Goal: Task Accomplishment & Management: Manage account settings

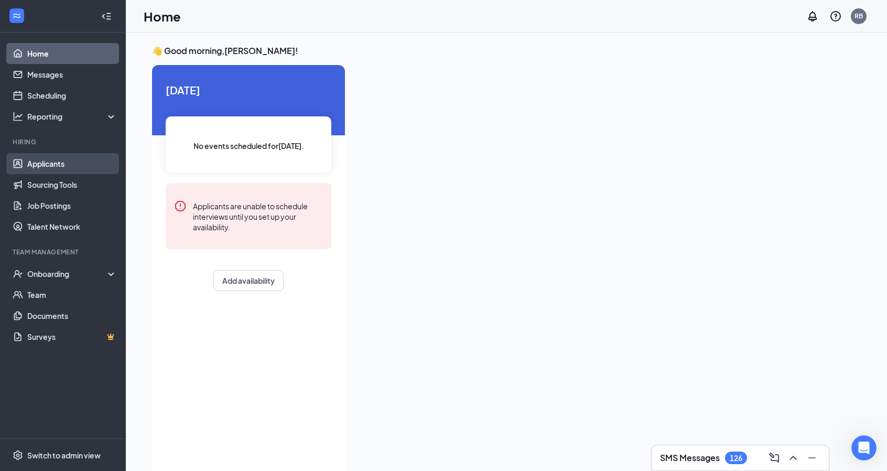
click at [62, 164] on ul "Home Messages Scheduling Reporting Hiring Applicants Sourcing Tools Job Posting…" at bounding box center [62, 236] width 125 height 406
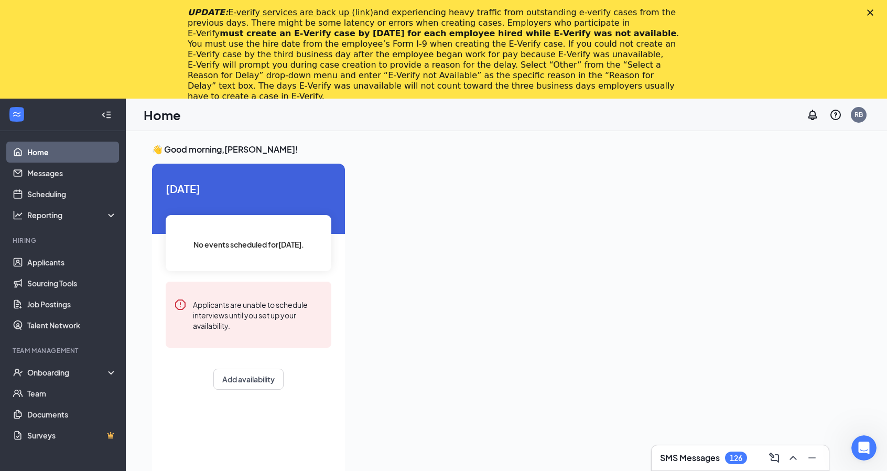
click at [874, 12] on polygon "Close" at bounding box center [871, 12] width 6 height 6
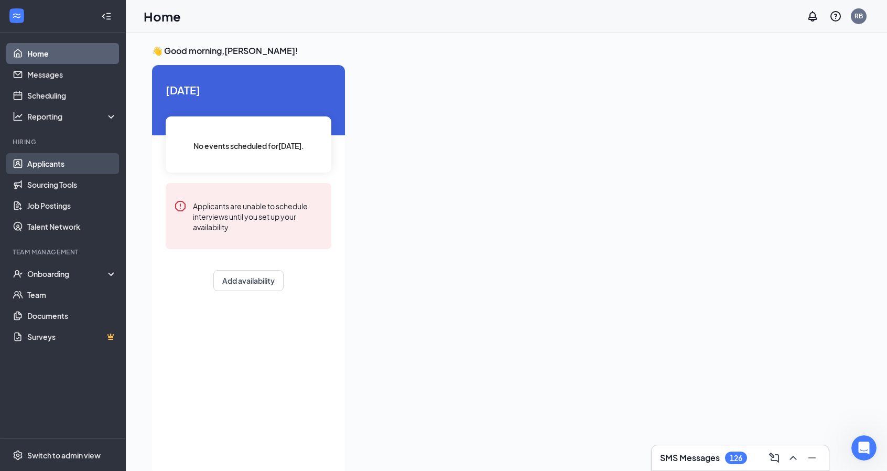
click at [73, 166] on link "Applicants" at bounding box center [72, 163] width 90 height 21
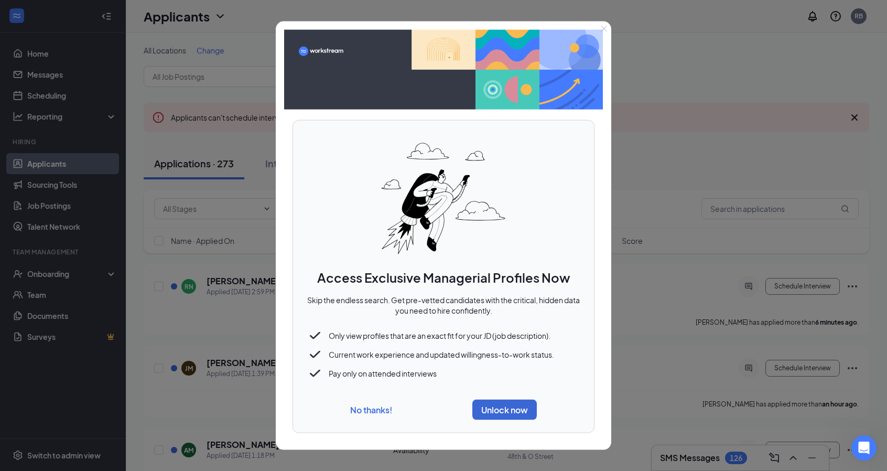
click at [372, 411] on button "No thanks!" at bounding box center [371, 409] width 42 height 11
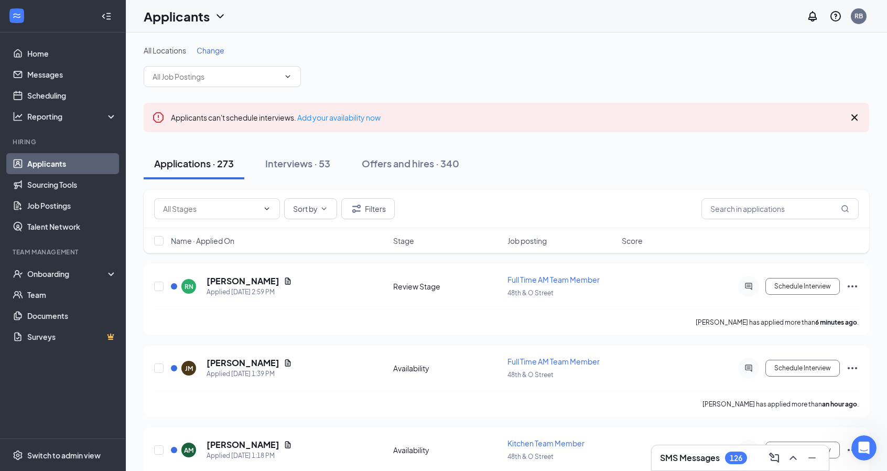
click at [211, 49] on span "Change" at bounding box center [211, 50] width 28 height 9
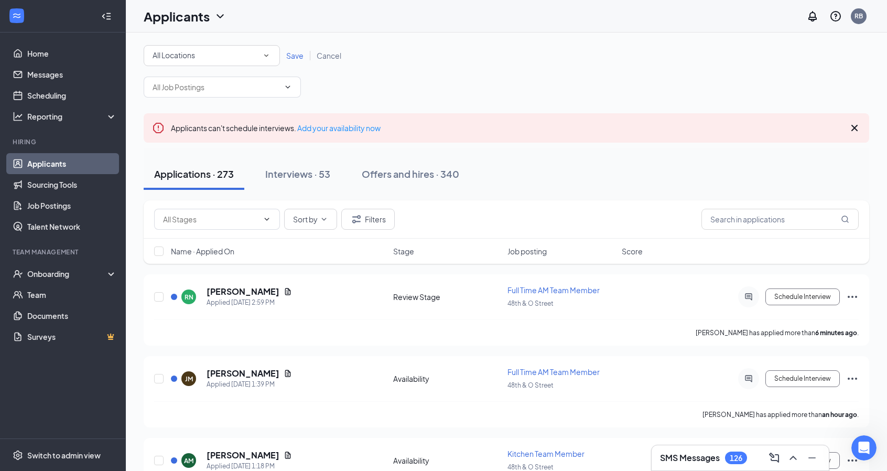
click at [225, 53] on div "All Locations" at bounding box center [212, 55] width 119 height 13
click at [222, 140] on div "[GEOGRAPHIC_DATA]" at bounding box center [212, 135] width 120 height 13
click at [291, 56] on span "Save" at bounding box center [294, 55] width 17 height 9
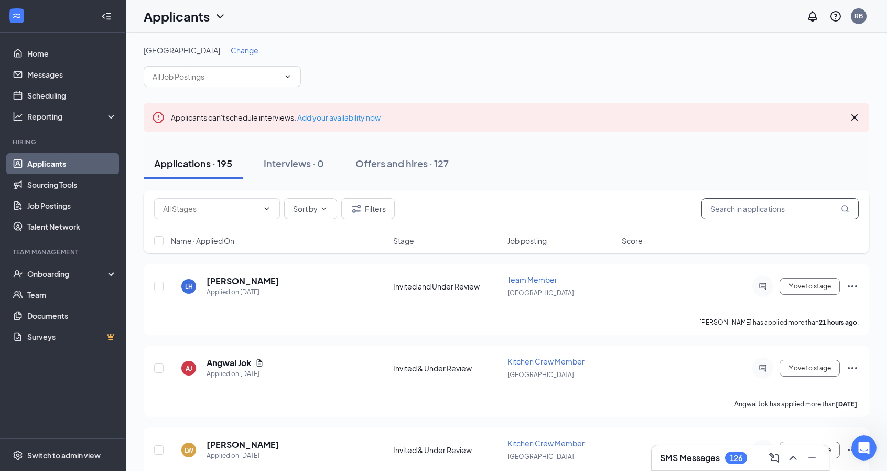
click at [756, 210] on input "text" at bounding box center [780, 208] width 157 height 21
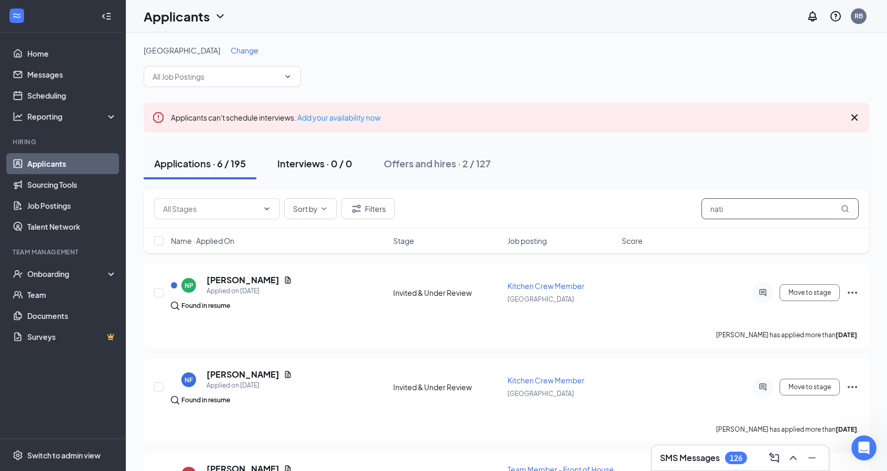
type input "nati"
click at [306, 165] on div "Interviews · 0 / 0" at bounding box center [314, 163] width 75 height 13
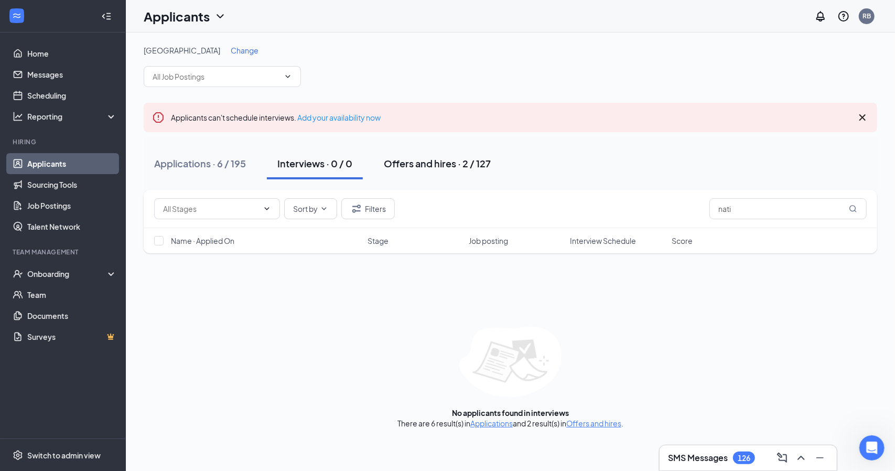
click at [400, 163] on div "Offers and hires · 2 / 127" at bounding box center [437, 163] width 107 height 13
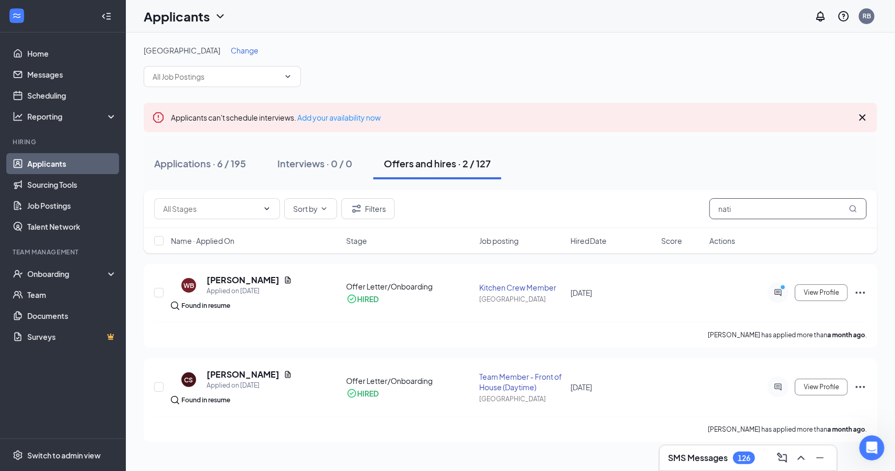
click at [748, 209] on input "nati" at bounding box center [788, 208] width 157 height 21
type input "nathifa"
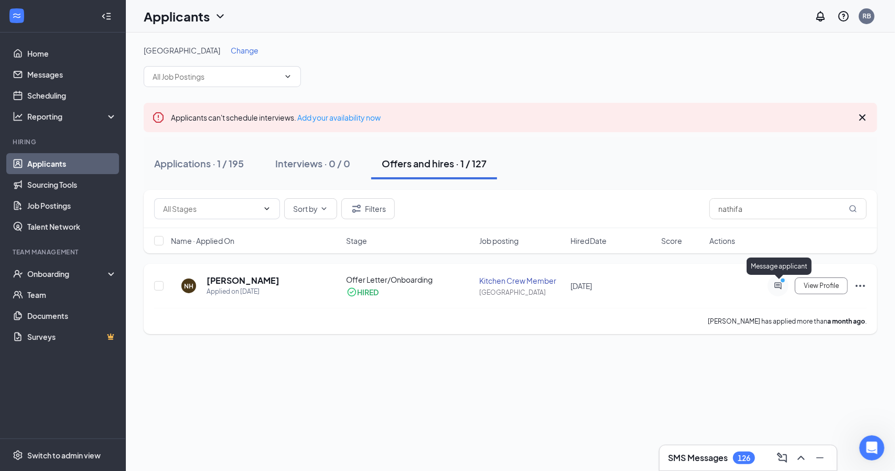
click at [784, 284] on icon "PrimaryDot" at bounding box center [784, 281] width 13 height 8
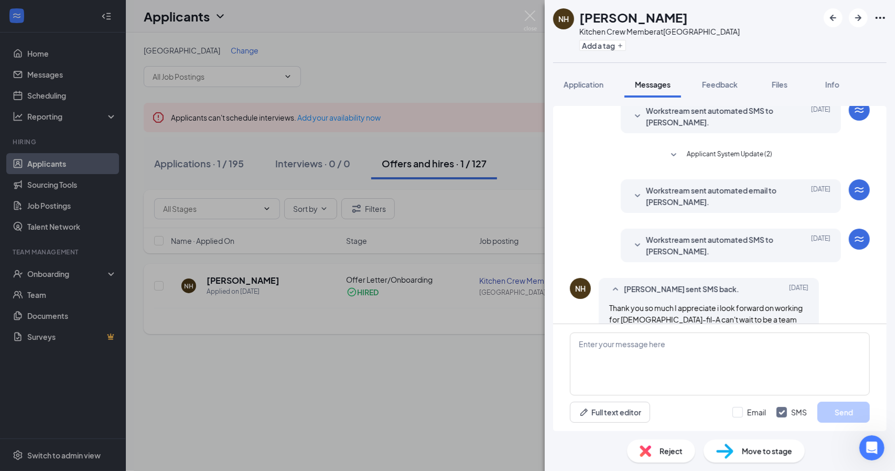
scroll to position [108, 0]
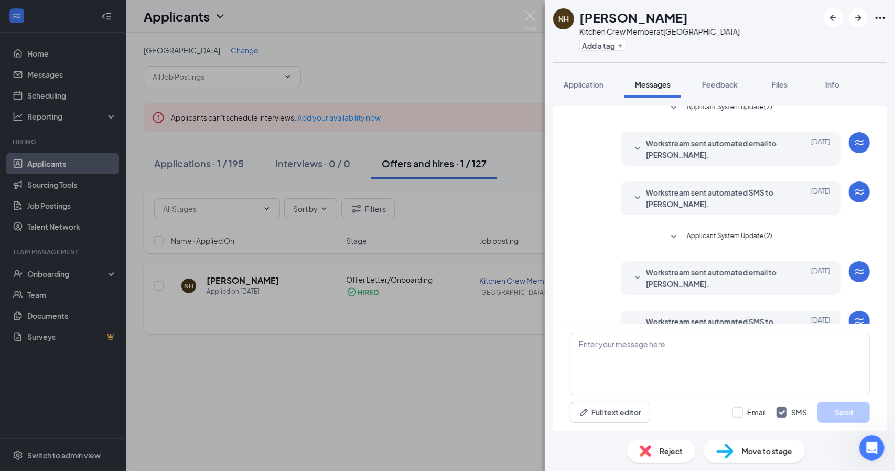
scroll to position [7, 0]
click at [719, 75] on button "Feedback" at bounding box center [720, 84] width 57 height 26
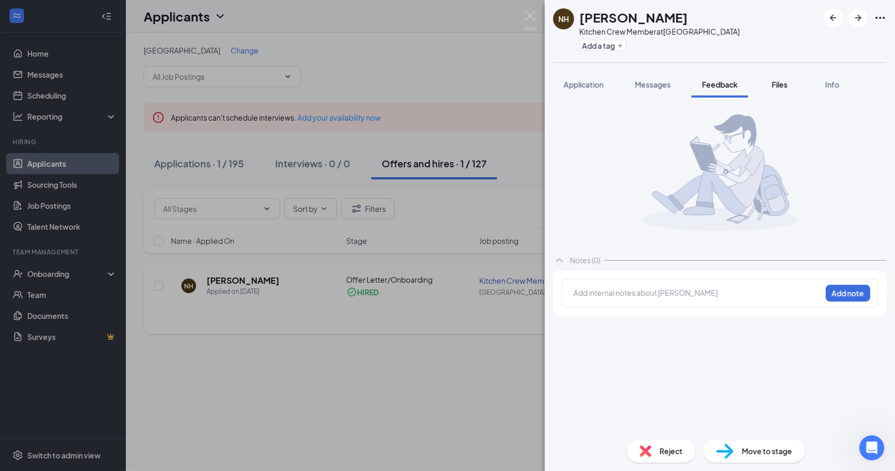
click at [790, 88] on div "Files" at bounding box center [779, 84] width 21 height 10
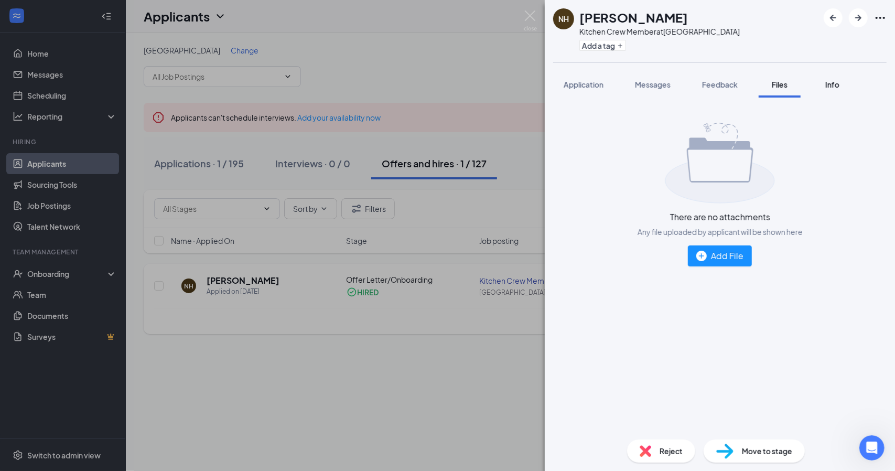
click at [833, 81] on span "Info" at bounding box center [833, 84] width 14 height 9
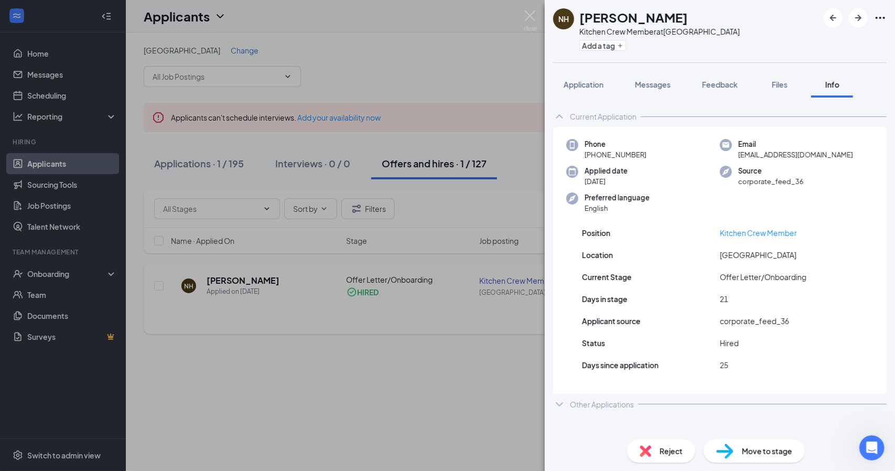
click at [392, 346] on div "NH [PERSON_NAME] Kitchen Crew Member at [GEOGRAPHIC_DATA] Add a tag Application…" at bounding box center [447, 235] width 895 height 471
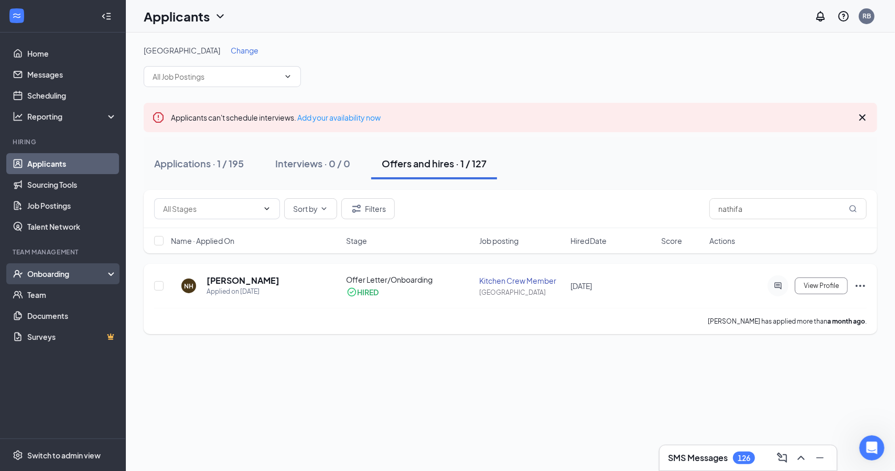
click at [51, 272] on div "Onboarding" at bounding box center [67, 274] width 81 height 10
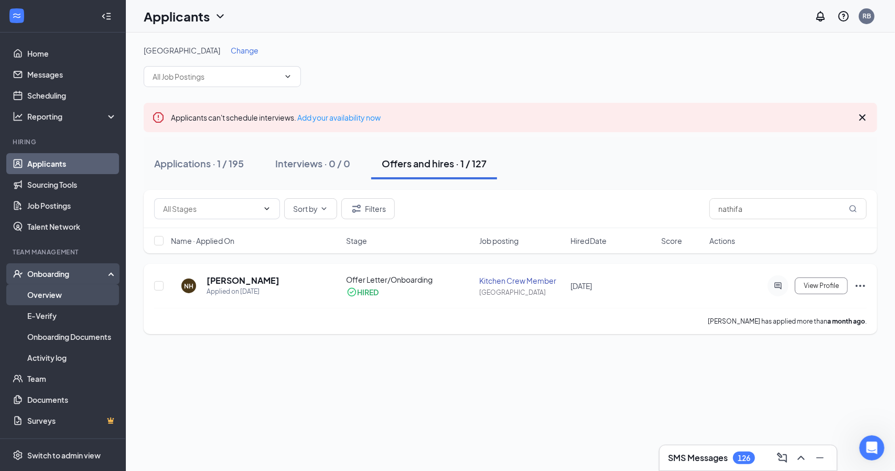
click at [59, 294] on link "Overview" at bounding box center [72, 294] width 90 height 21
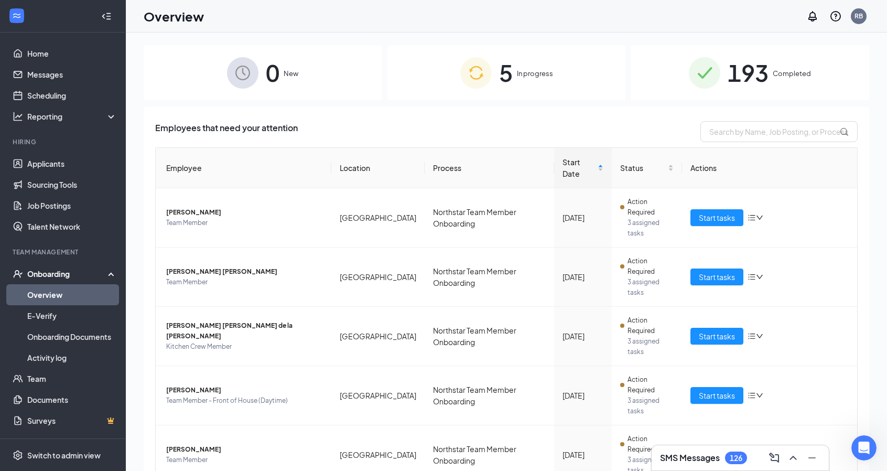
click at [516, 64] on div "5 In progress" at bounding box center [507, 72] width 239 height 55
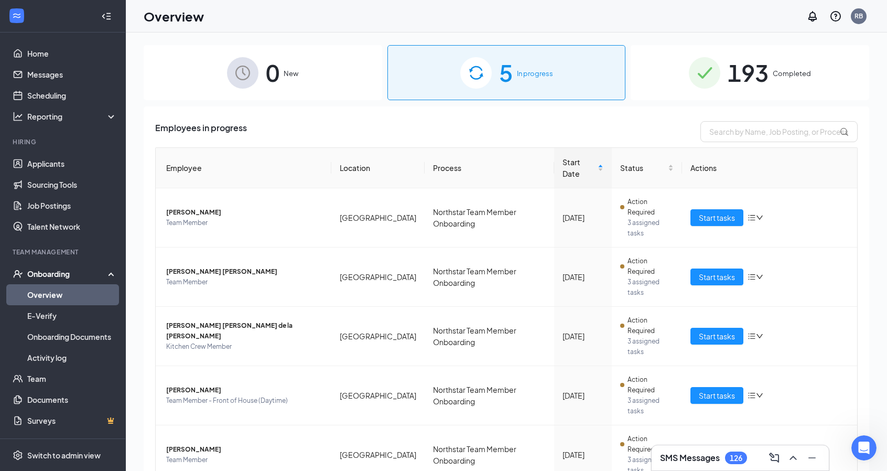
click at [752, 71] on span "193" at bounding box center [748, 73] width 41 height 36
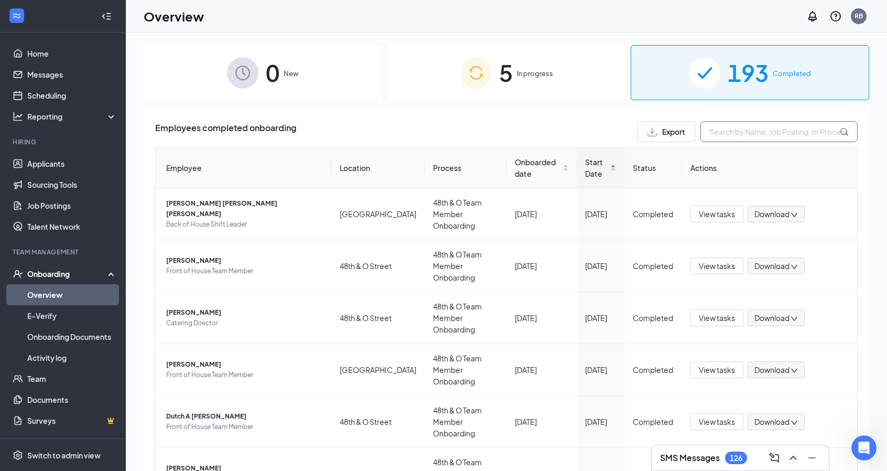
click at [734, 135] on input "text" at bounding box center [779, 131] width 157 height 21
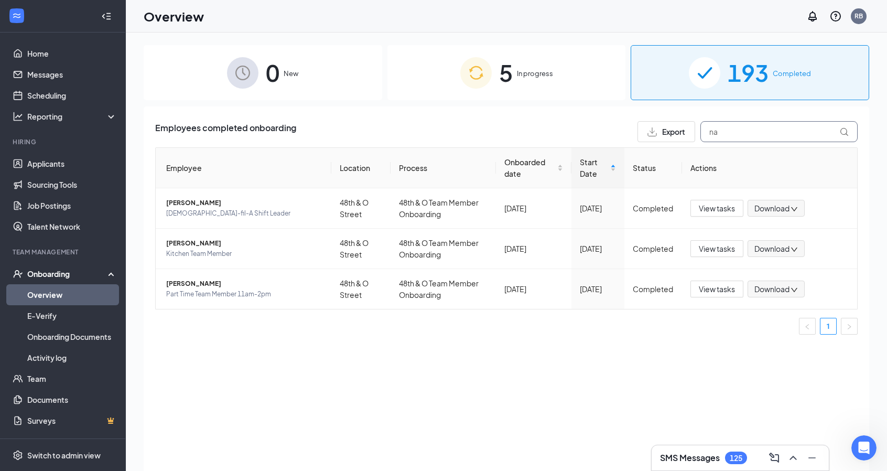
type input "n"
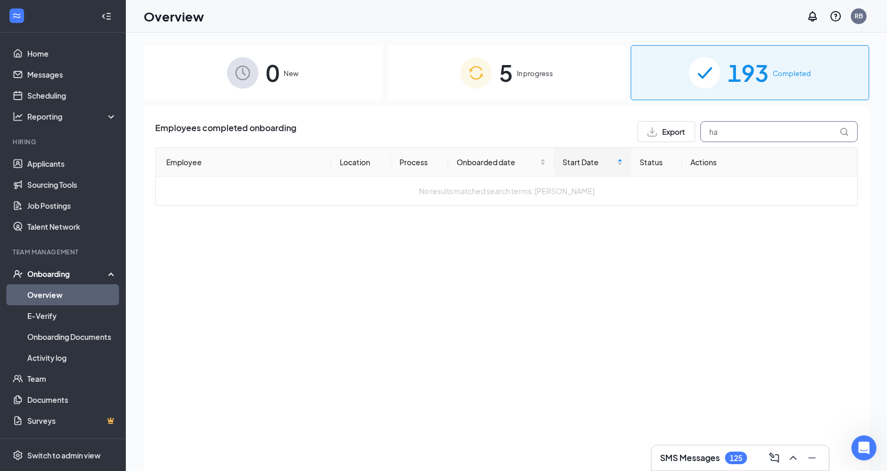
type input "h"
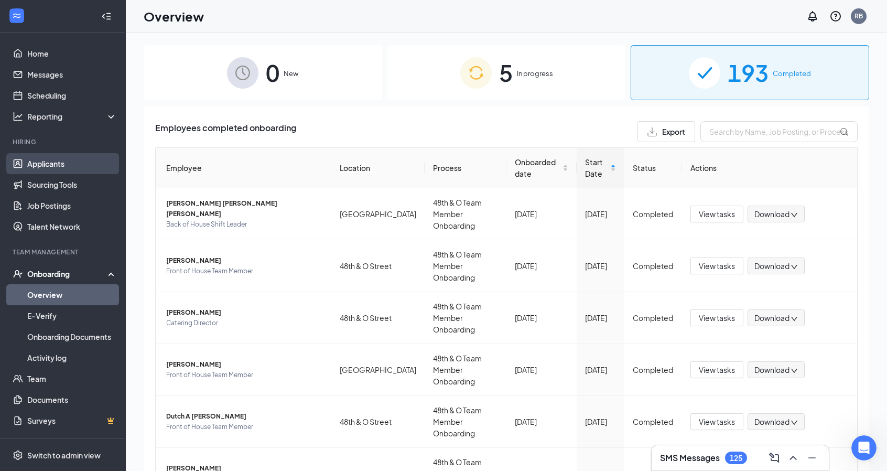
click at [65, 156] on link "Applicants" at bounding box center [72, 163] width 90 height 21
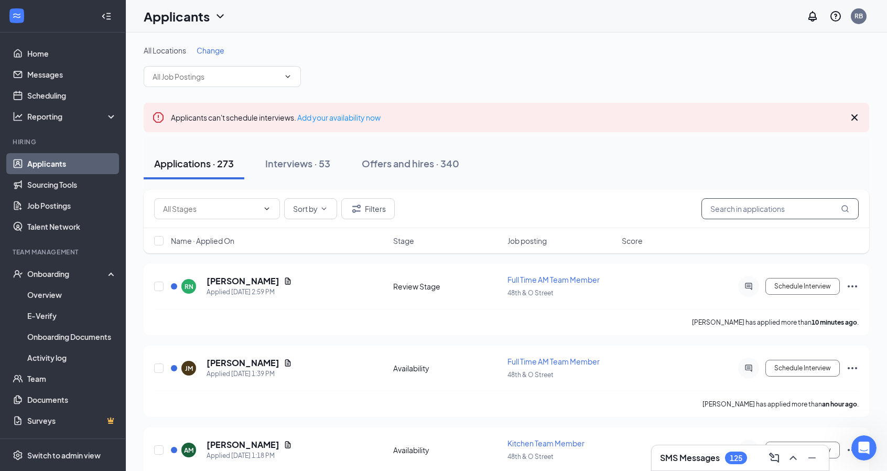
click at [766, 215] on input "text" at bounding box center [780, 208] width 157 height 21
type input "nathifa"
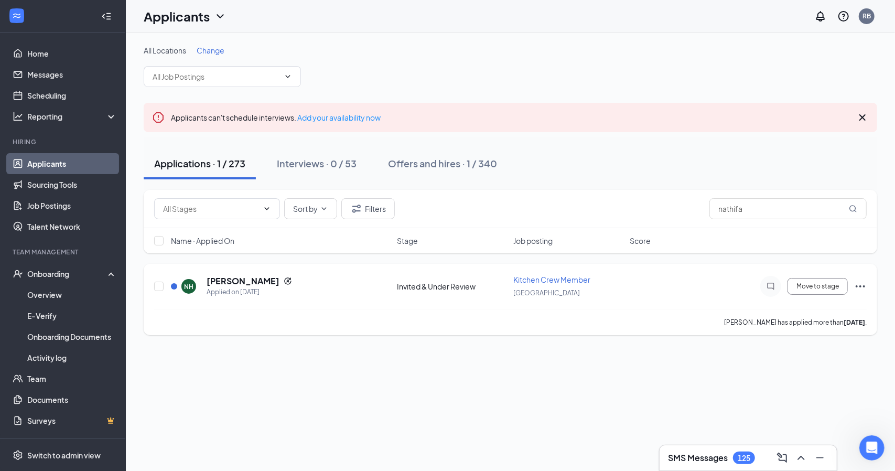
click at [863, 285] on icon "Ellipses" at bounding box center [860, 286] width 13 height 13
click at [219, 287] on div "Applied on [DATE]" at bounding box center [249, 292] width 85 height 10
click at [232, 282] on h5 "[PERSON_NAME]" at bounding box center [243, 281] width 73 height 12
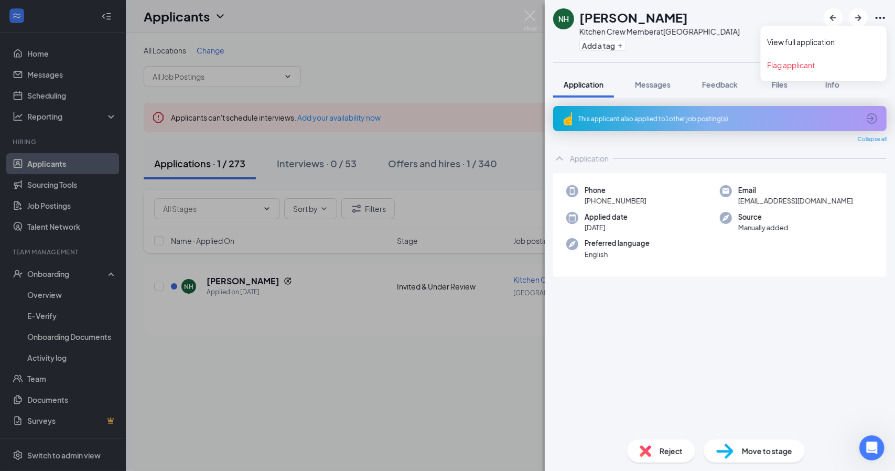
click at [880, 18] on icon "Ellipses" at bounding box center [880, 18] width 13 height 13
click at [879, 17] on icon "Ellipses" at bounding box center [880, 18] width 13 height 13
click at [838, 42] on link "View full application" at bounding box center [823, 42] width 113 height 10
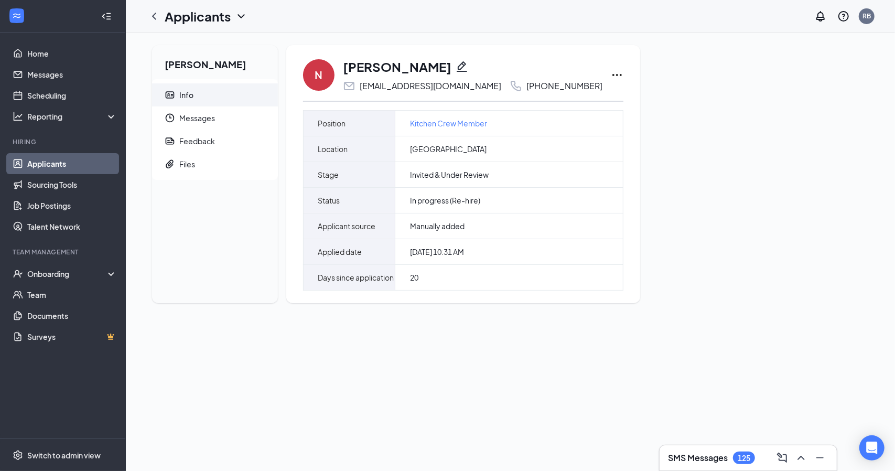
click at [584, 70] on div "N [PERSON_NAME] [EMAIL_ADDRESS][DOMAIN_NAME] [PHONE_NUMBER] Position Kitchen Cr…" at bounding box center [463, 174] width 354 height 258
click at [611, 74] on icon "Ellipses" at bounding box center [617, 75] width 13 height 13
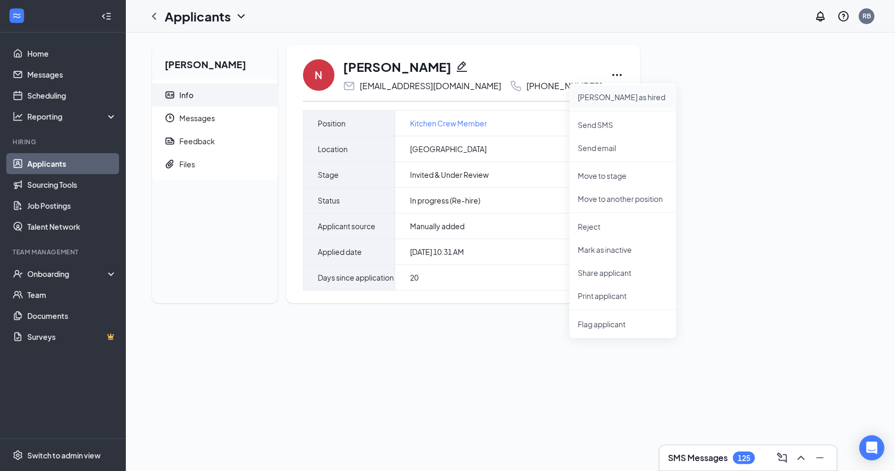
click at [590, 94] on p "[PERSON_NAME] as hired" at bounding box center [623, 97] width 90 height 10
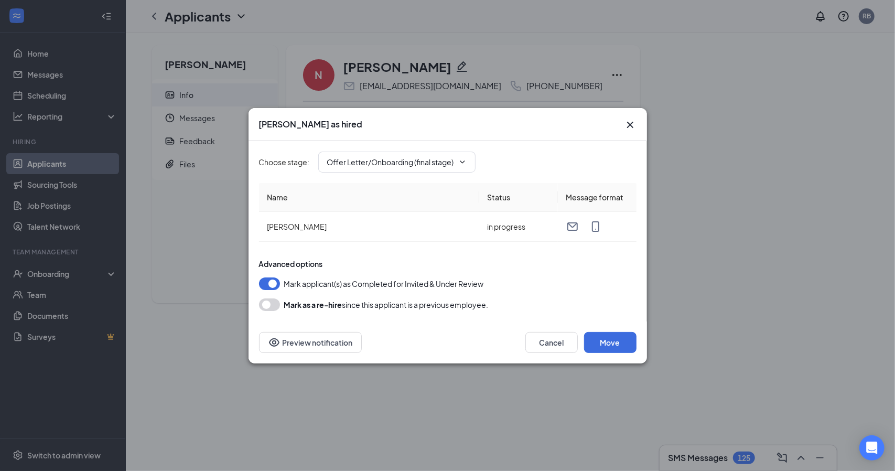
click at [273, 282] on button "button" at bounding box center [269, 283] width 21 height 13
click at [606, 343] on button "Move" at bounding box center [610, 342] width 52 height 21
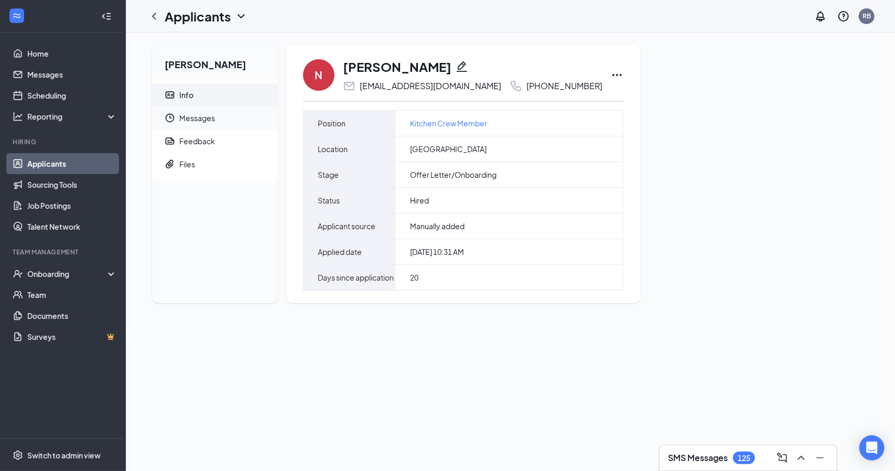
click at [195, 116] on span "Messages" at bounding box center [224, 117] width 90 height 23
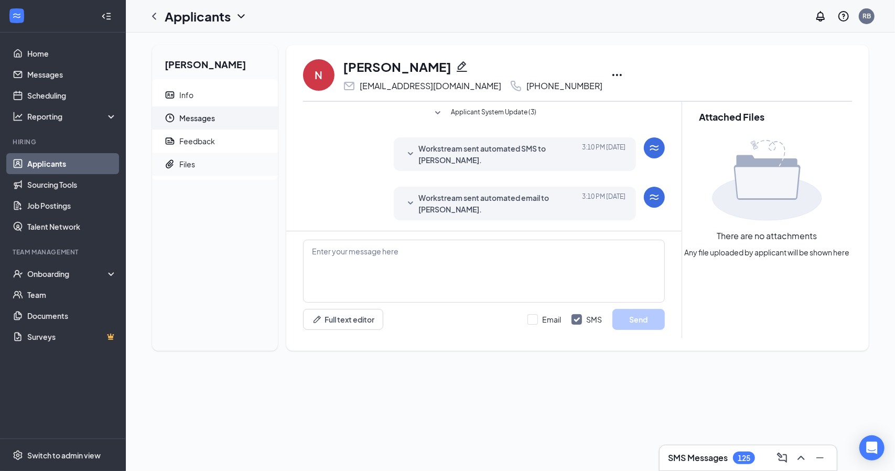
click at [211, 156] on span "Files" at bounding box center [224, 164] width 90 height 23
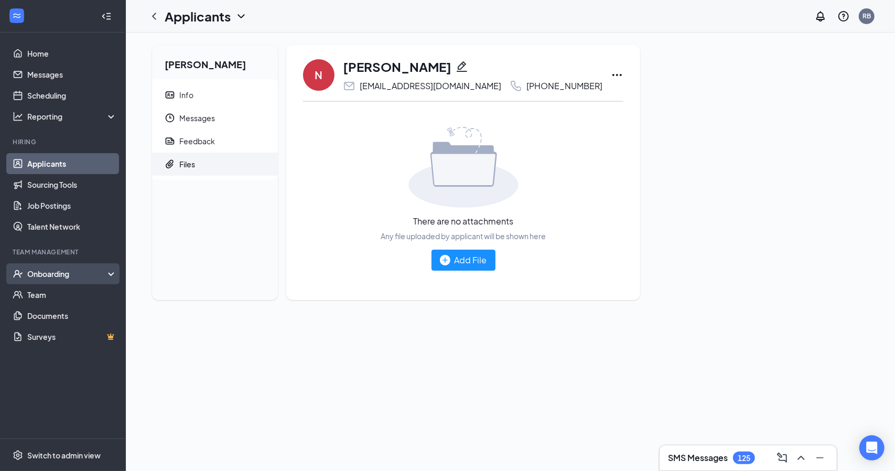
click at [54, 265] on div "Onboarding" at bounding box center [63, 273] width 126 height 21
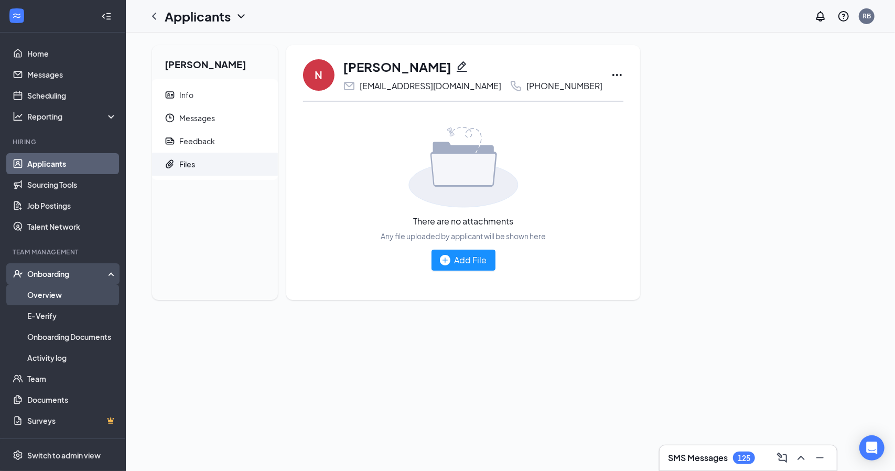
click at [55, 299] on link "Overview" at bounding box center [72, 294] width 90 height 21
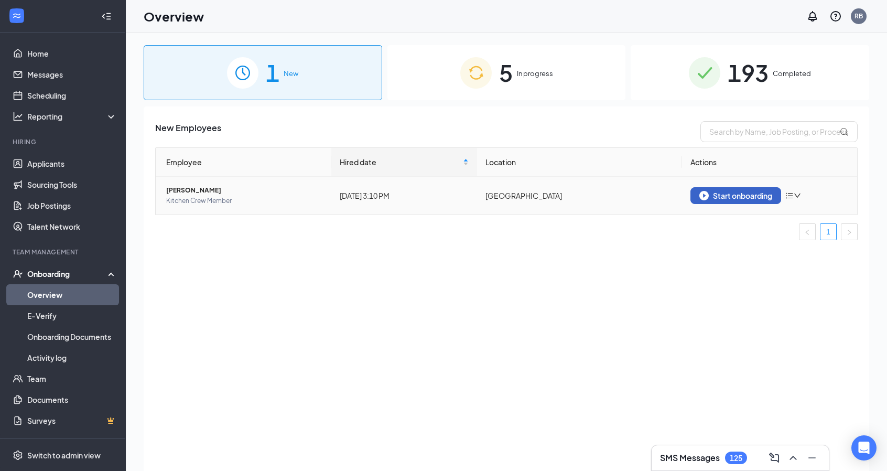
click at [733, 188] on button "Start onboarding" at bounding box center [736, 195] width 91 height 17
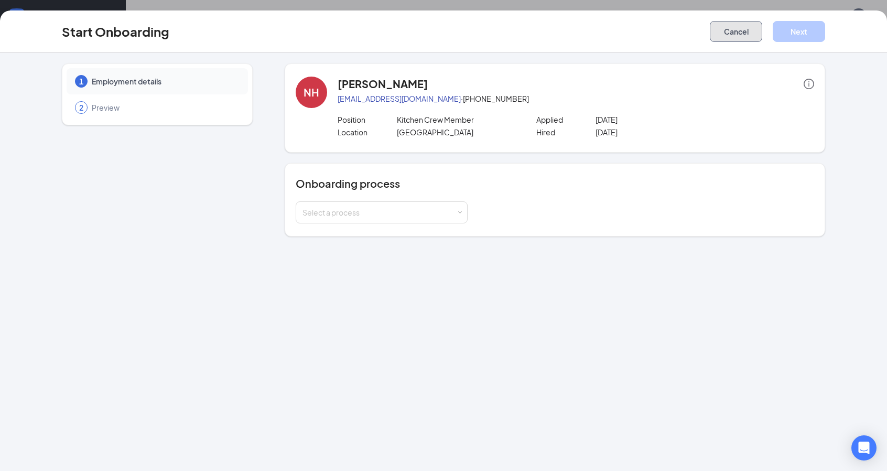
click at [732, 30] on button "Cancel" at bounding box center [736, 31] width 52 height 21
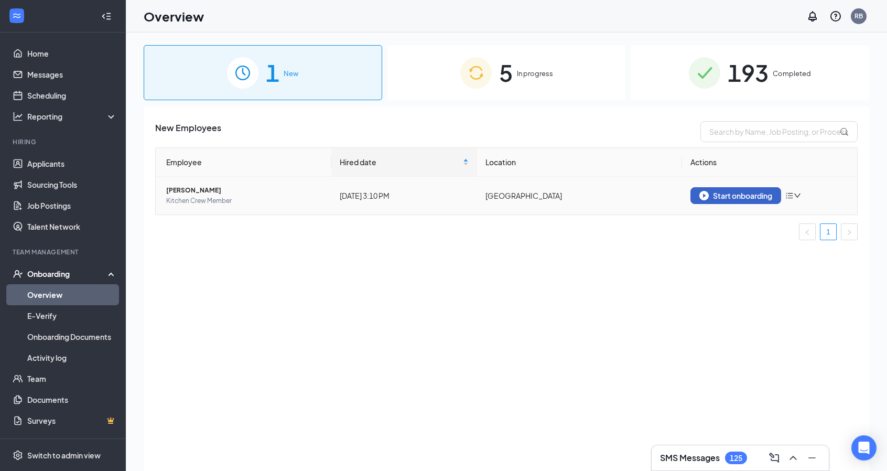
click at [737, 198] on div "Start onboarding" at bounding box center [736, 195] width 73 height 9
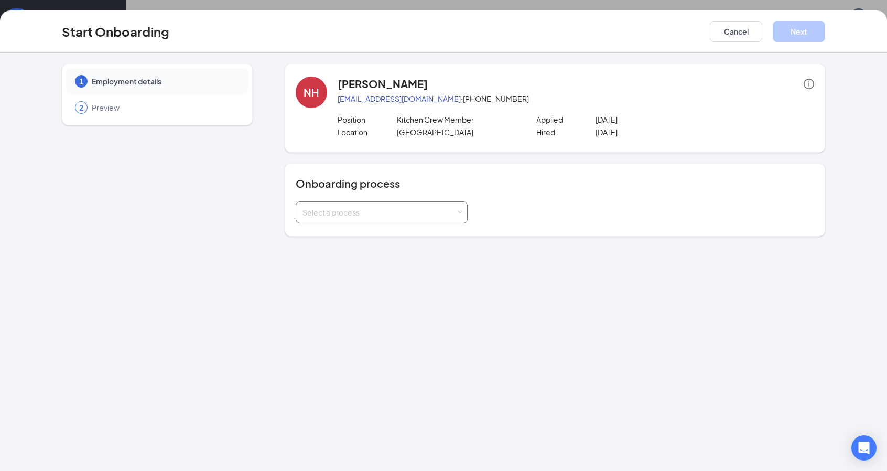
click at [389, 212] on div "Select a process" at bounding box center [380, 212] width 154 height 10
click at [370, 259] on li "Northstar Team Member Onboarding" at bounding box center [381, 252] width 172 height 19
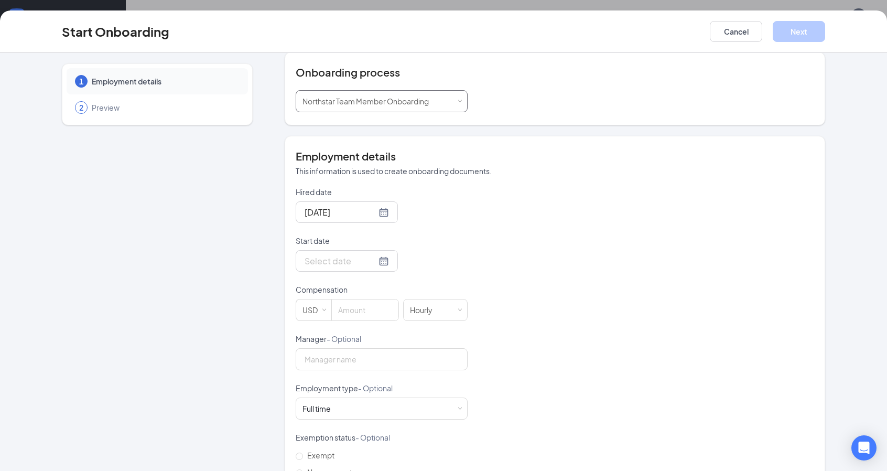
scroll to position [191, 0]
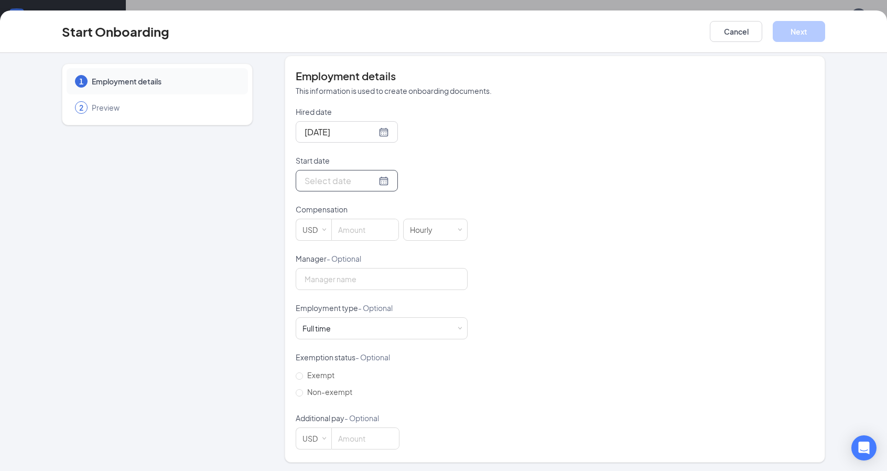
click at [357, 181] on input "Start date" at bounding box center [341, 180] width 72 height 13
type input "Nov 5, 2025"
click at [362, 343] on link "[DATE]" at bounding box center [369, 343] width 22 height 9
type input "Oct 15, 2025"
click at [345, 229] on input at bounding box center [365, 229] width 67 height 21
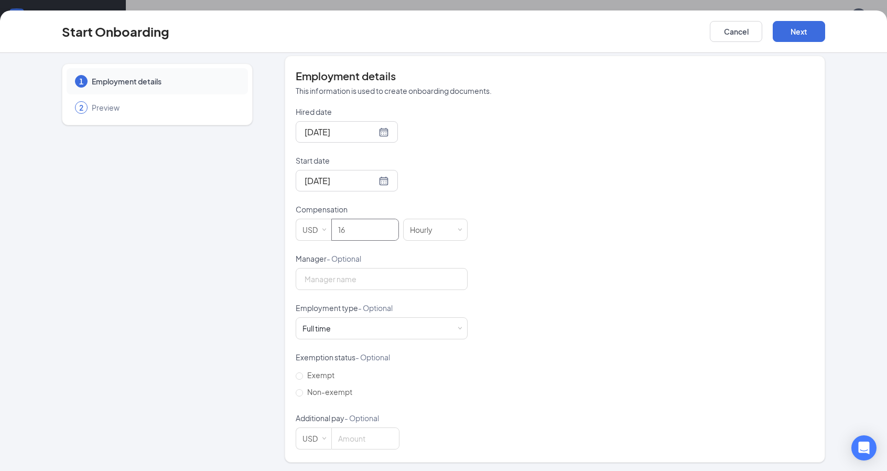
type input "16"
click at [533, 238] on div "Hired date Oct 15, 2025 Start date Oct 15, 2025 Oct 2025 Su Mo Tu We Th Fr Sa 2…" at bounding box center [555, 277] width 519 height 343
click at [800, 28] on button "Next" at bounding box center [799, 31] width 52 height 21
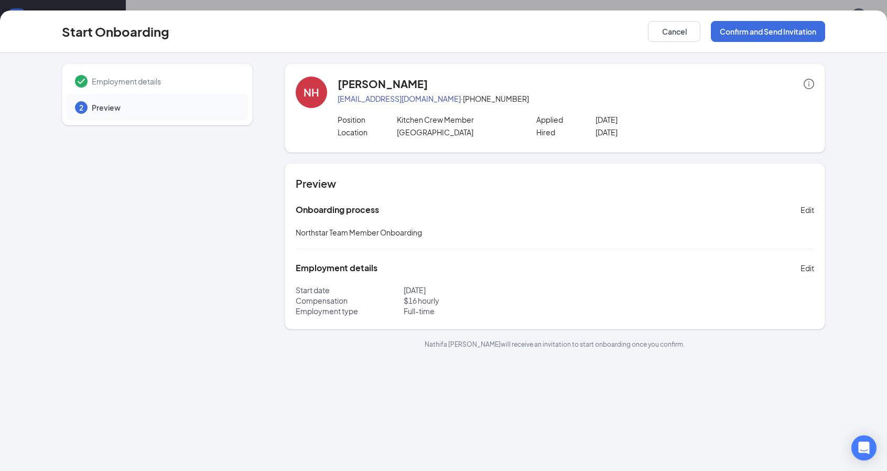
scroll to position [0, 0]
click at [794, 26] on button "Confirm and Send Invitation" at bounding box center [768, 31] width 114 height 21
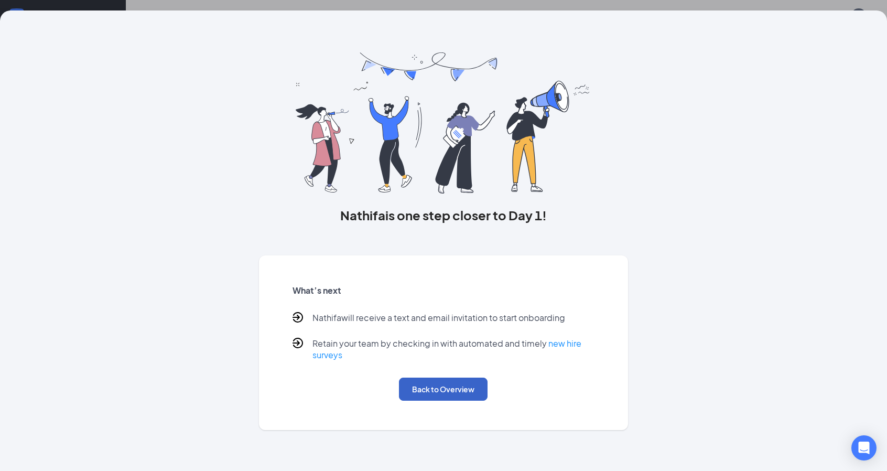
click at [452, 387] on button "Back to Overview" at bounding box center [443, 389] width 89 height 23
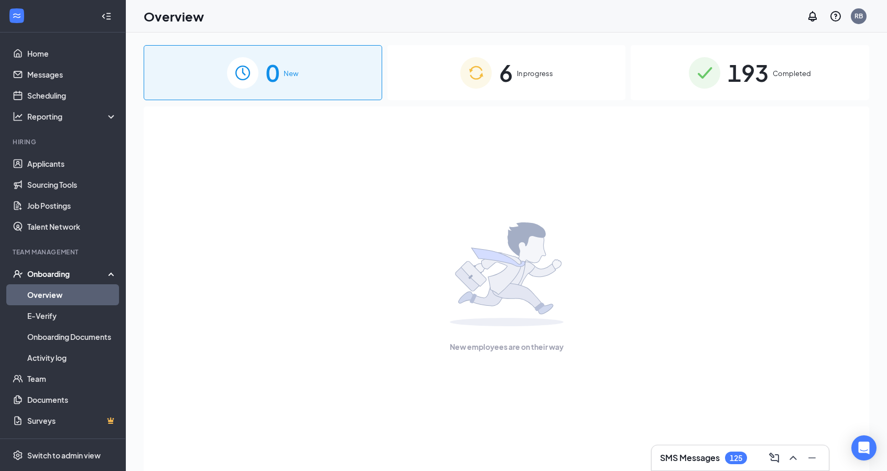
click at [523, 60] on div "6 In progress" at bounding box center [507, 72] width 239 height 55
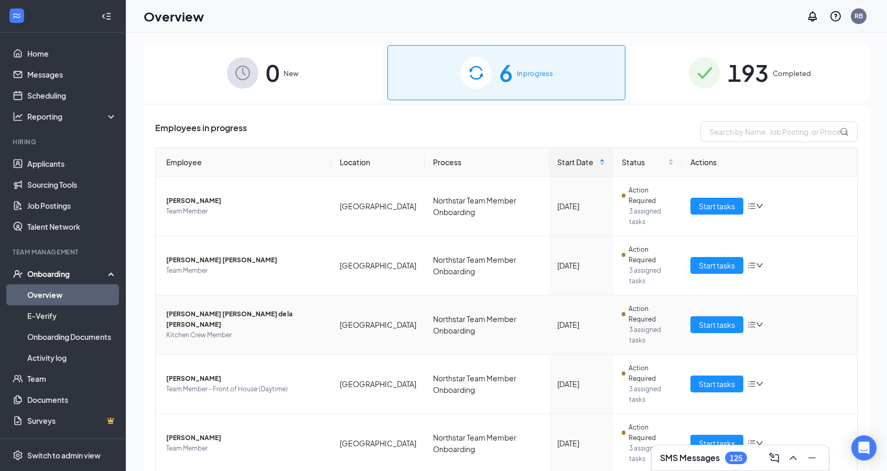
scroll to position [96, 0]
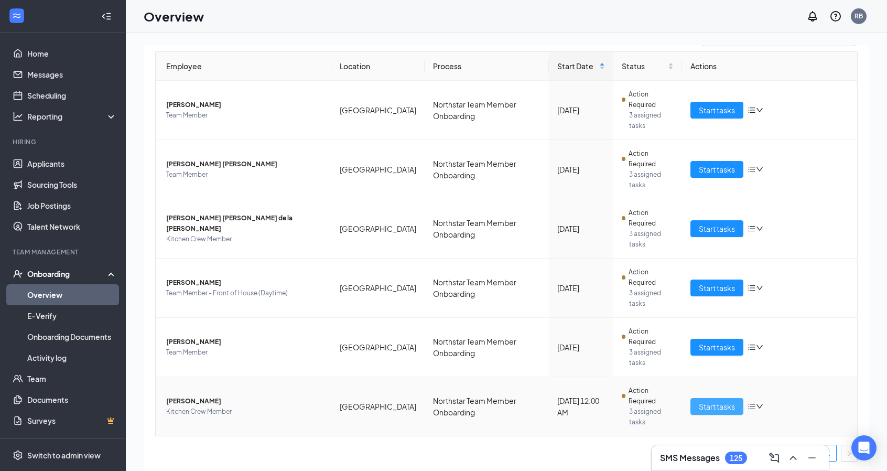
click at [714, 412] on button "Start tasks" at bounding box center [717, 406] width 53 height 17
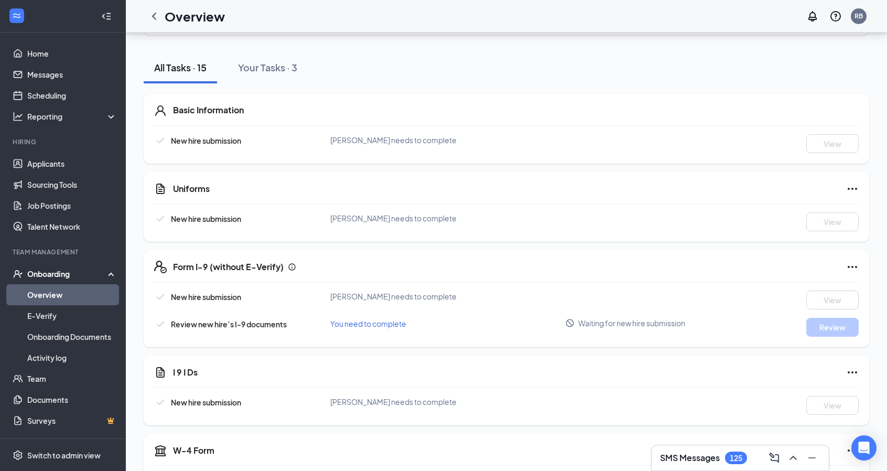
scroll to position [123, 0]
